Goal: Task Accomplishment & Management: Manage account settings

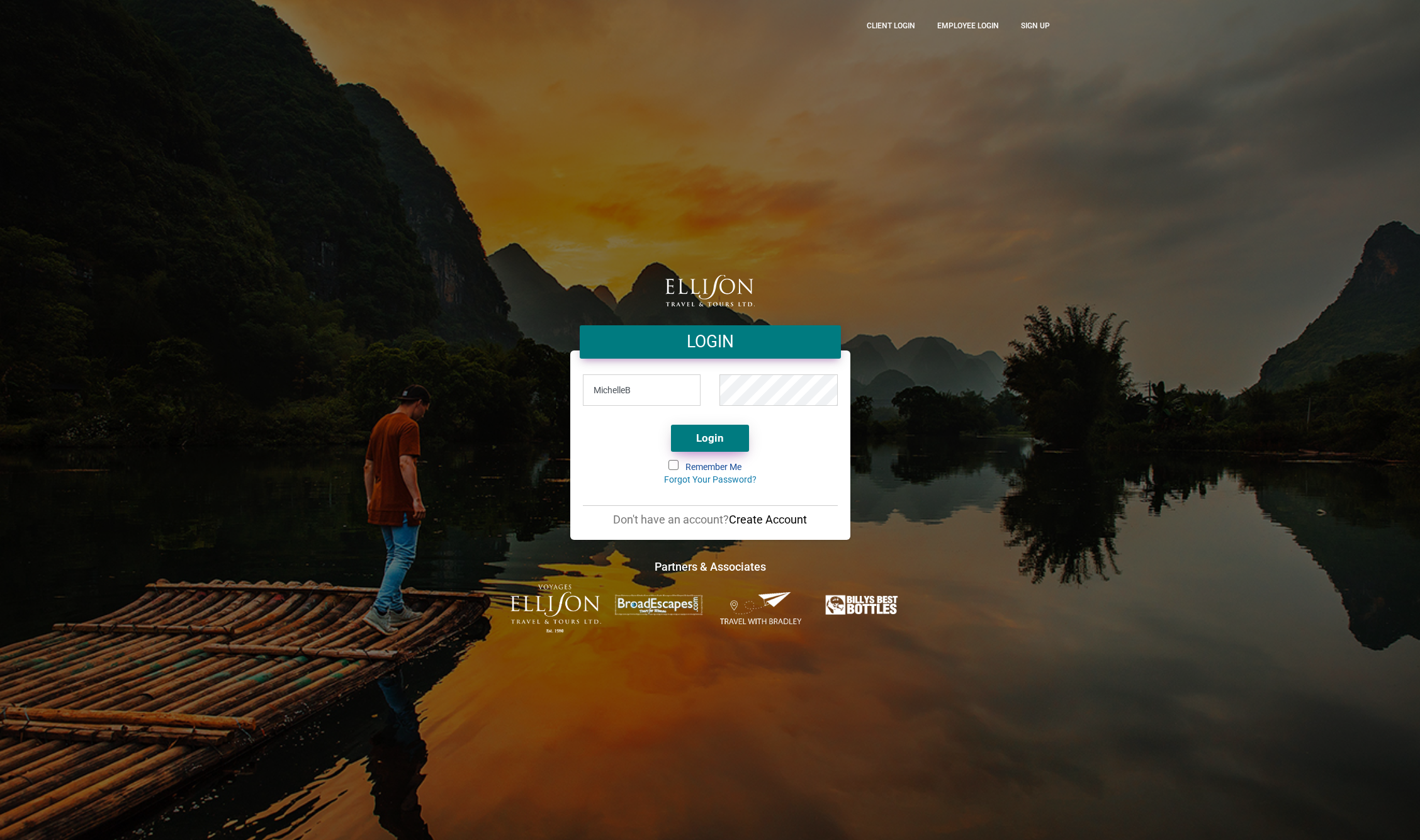
click at [710, 443] on button "Login" at bounding box center [710, 438] width 78 height 27
type input "[EMAIL_ADDRESS][DOMAIN_NAME]"
click at [671, 425] on button "Login" at bounding box center [710, 438] width 78 height 27
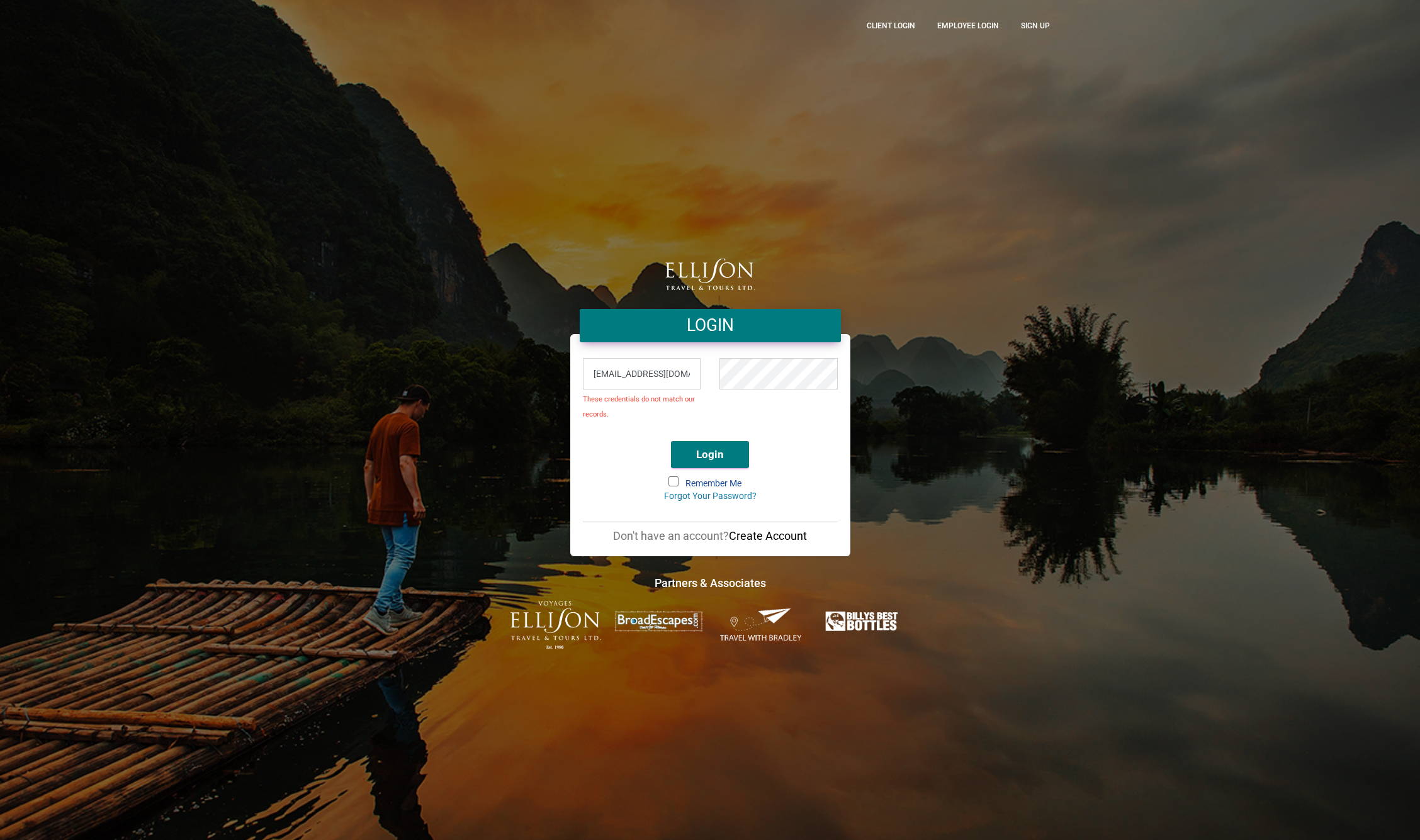
click at [690, 371] on input "MichelleB@ellisontravel.co" at bounding box center [642, 373] width 118 height 31
type input "MichelleB@ellisontravel.com"
click at [707, 459] on button "Login" at bounding box center [710, 454] width 78 height 27
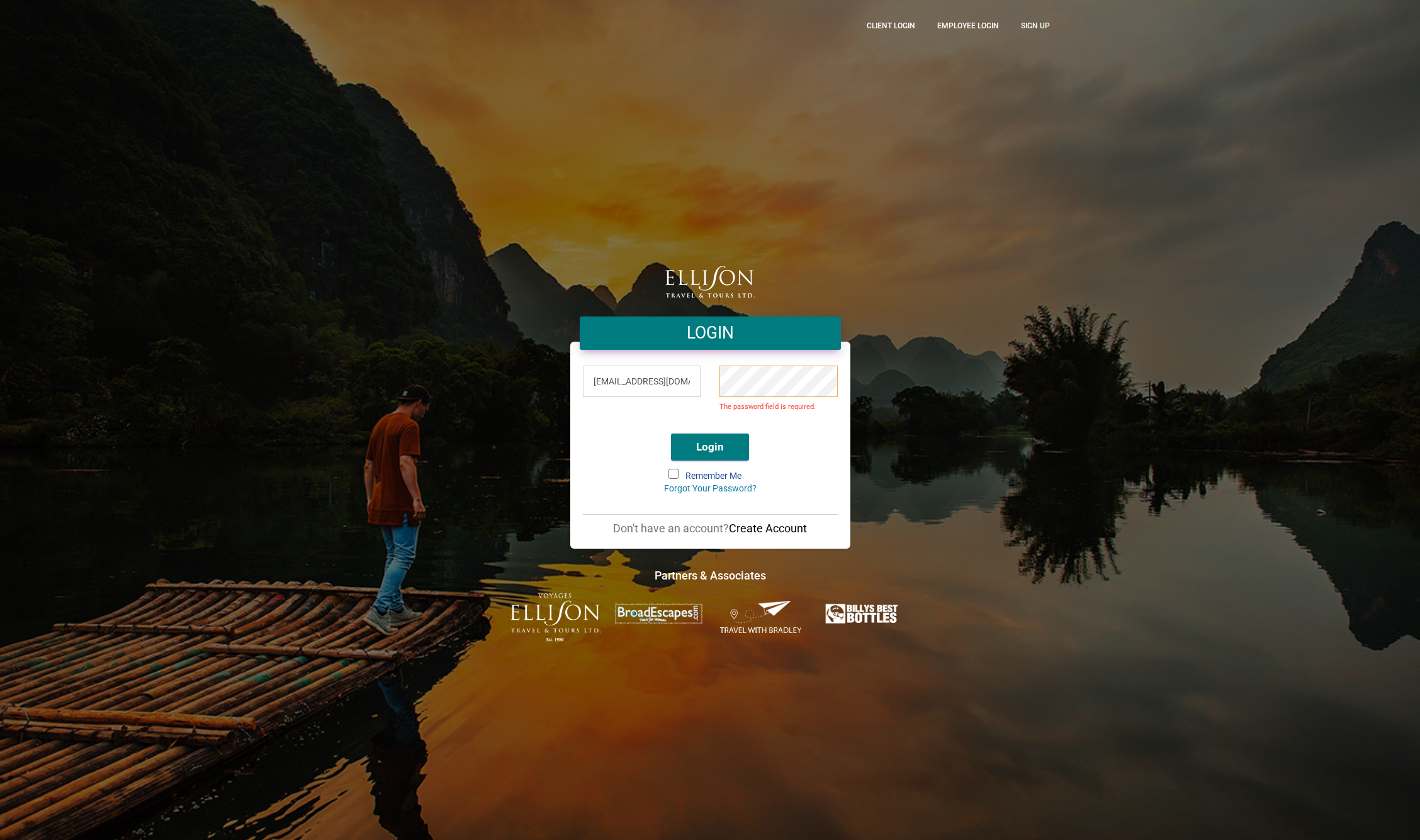
click at [671, 434] on button "Login" at bounding box center [710, 447] width 78 height 27
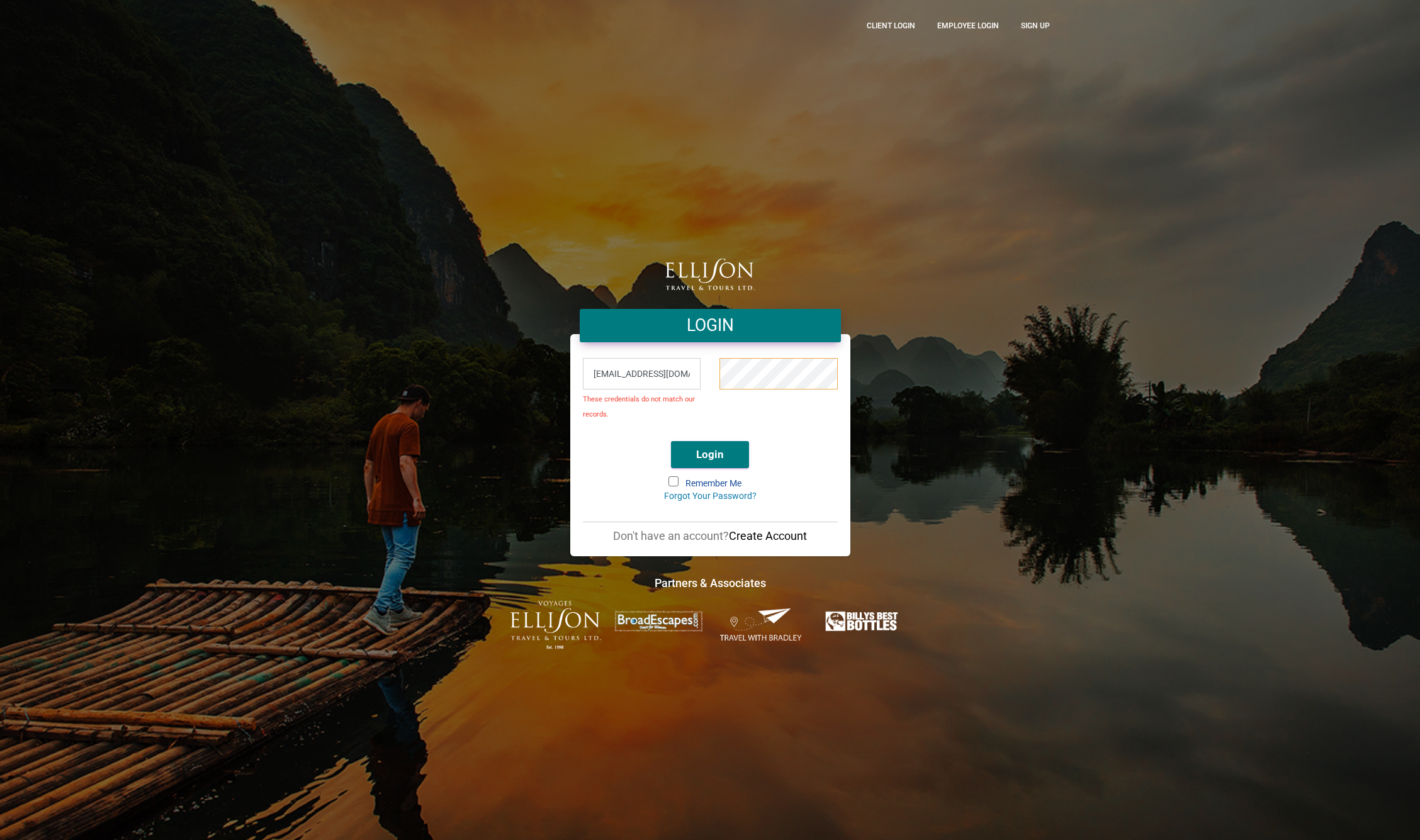
click at [671, 441] on button "Login" at bounding box center [710, 454] width 78 height 27
